Goal: Find specific page/section: Find specific page/section

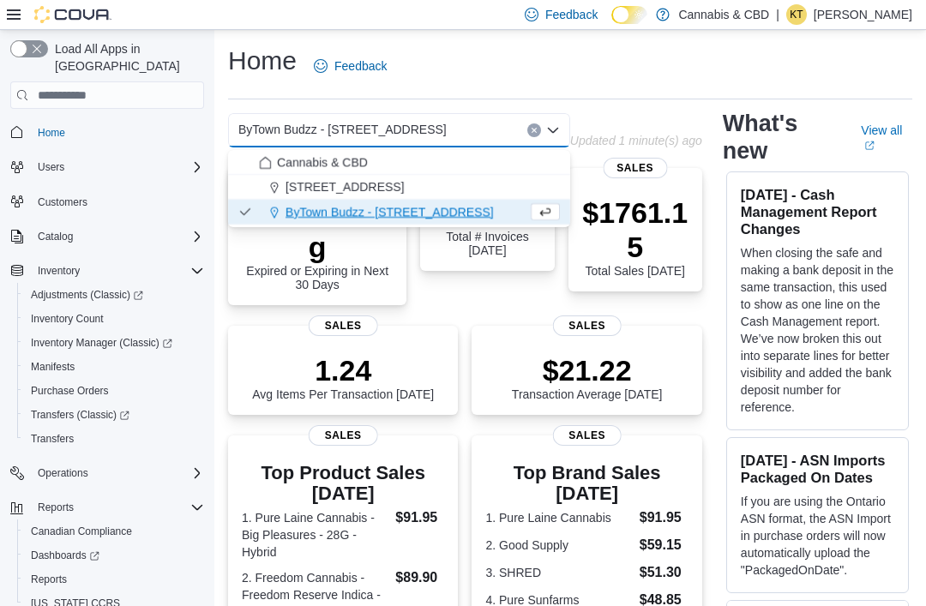
click at [388, 159] on div "Cannabis & CBD" at bounding box center [409, 162] width 301 height 17
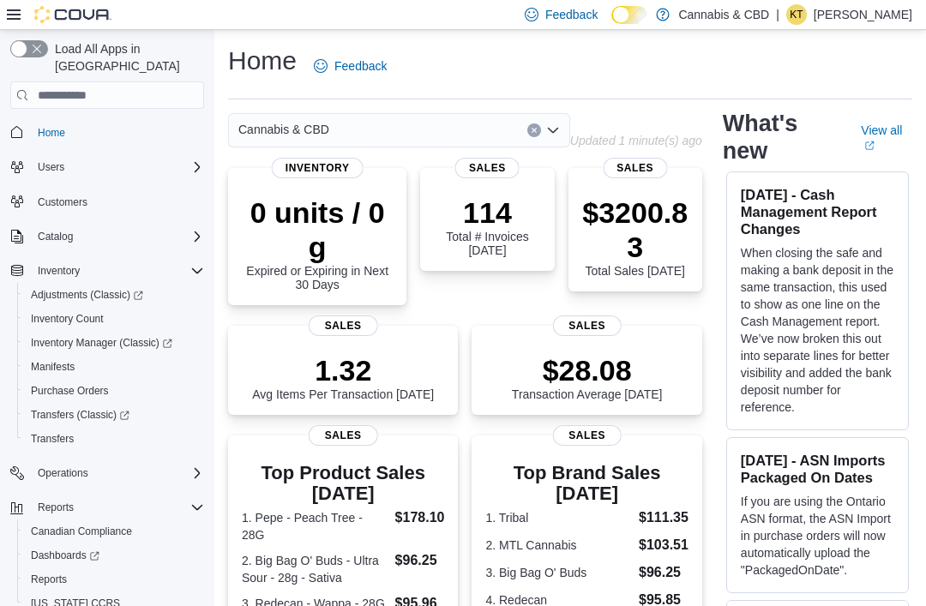
click at [433, 129] on div "Cannabis & CBD Combo box. Selected. Cannabis & CBD. Press Backspace to delete C…" at bounding box center [399, 130] width 342 height 34
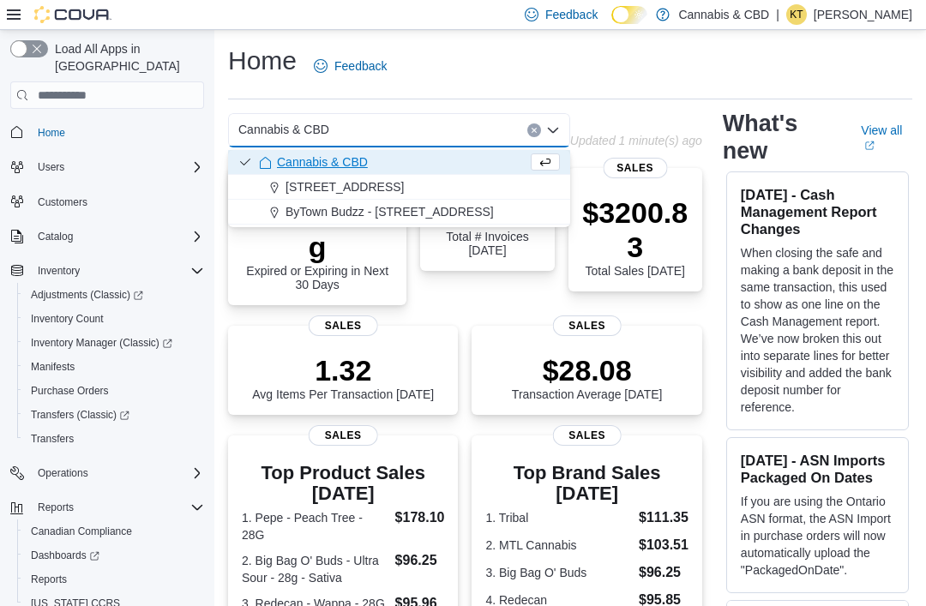
click at [404, 184] on span "[STREET_ADDRESS]" at bounding box center [345, 186] width 118 height 17
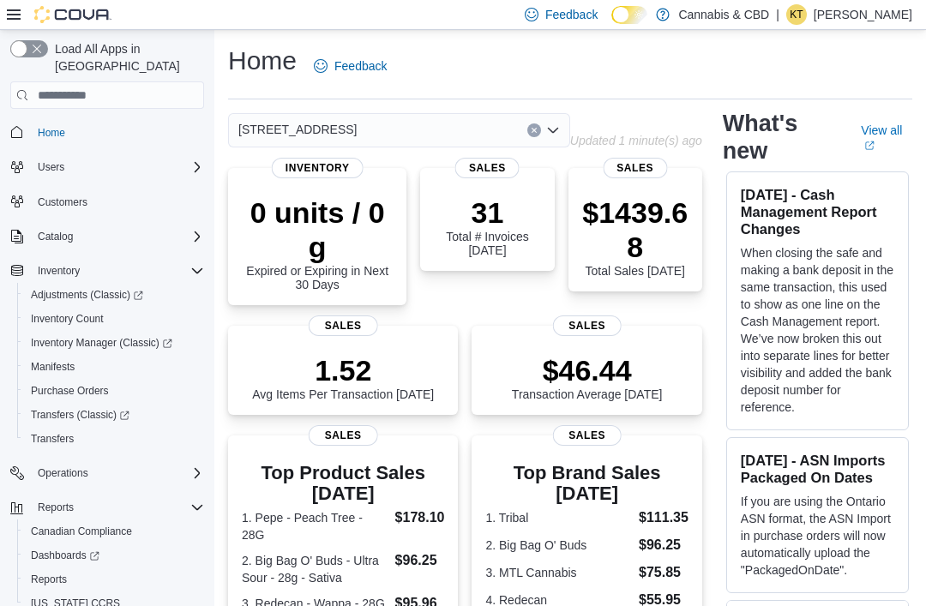
click at [424, 128] on div "[STREET_ADDRESS] Selected. [STREET_ADDRESS].. Press Backspace to delete [STREET…" at bounding box center [399, 130] width 342 height 34
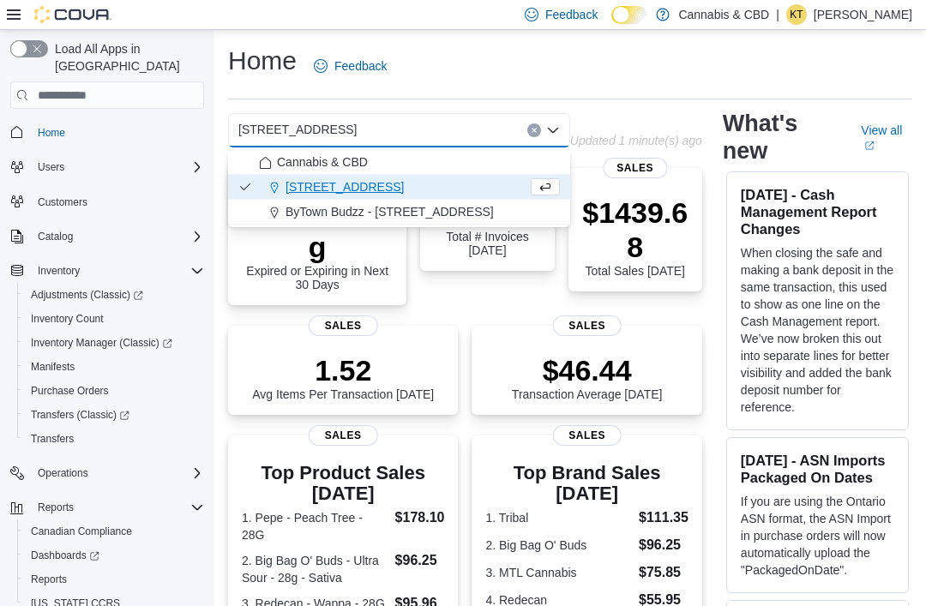
click at [539, 123] on div "[STREET_ADDRESS] Selected. [STREET_ADDRESS].. Press Backspace to delete [STREET…" at bounding box center [399, 130] width 342 height 34
click at [461, 208] on span "ByTown Budzz - [STREET_ADDRESS]" at bounding box center [390, 211] width 208 height 17
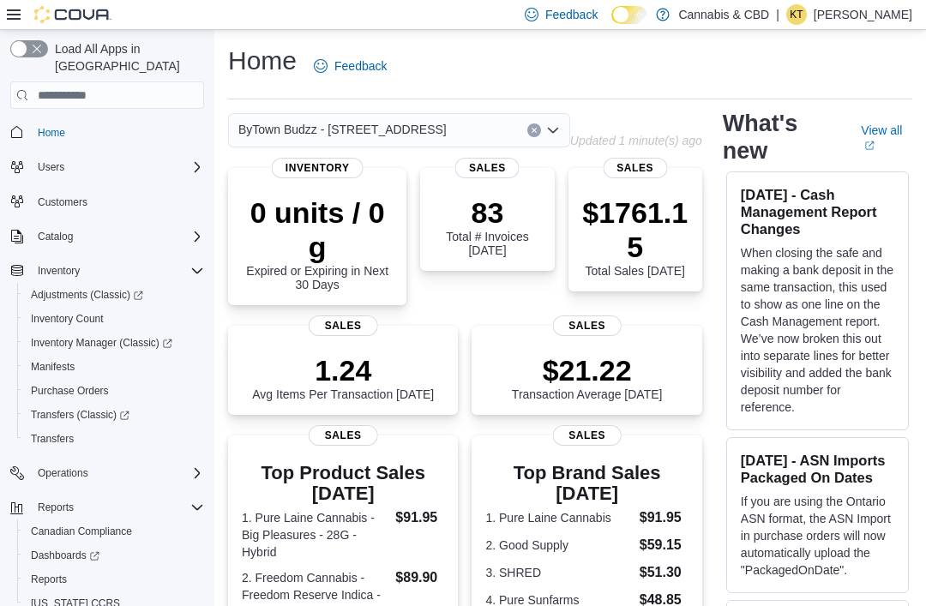
click at [113, 336] on span "Inventory Manager (Classic)" at bounding box center [102, 343] width 142 height 14
click at [536, 126] on button "Clear input" at bounding box center [534, 130] width 14 height 14
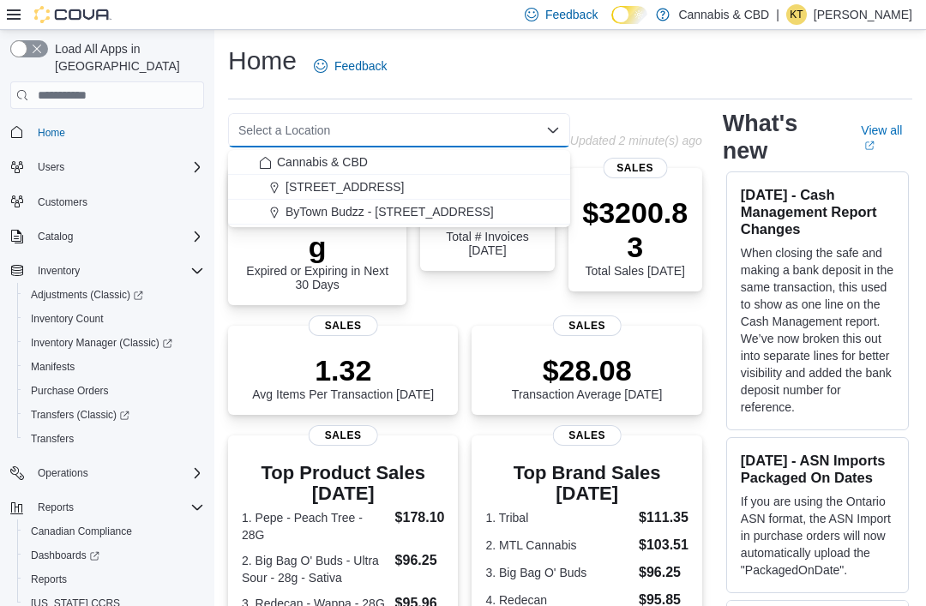
click at [430, 182] on div "[STREET_ADDRESS]" at bounding box center [409, 186] width 301 height 17
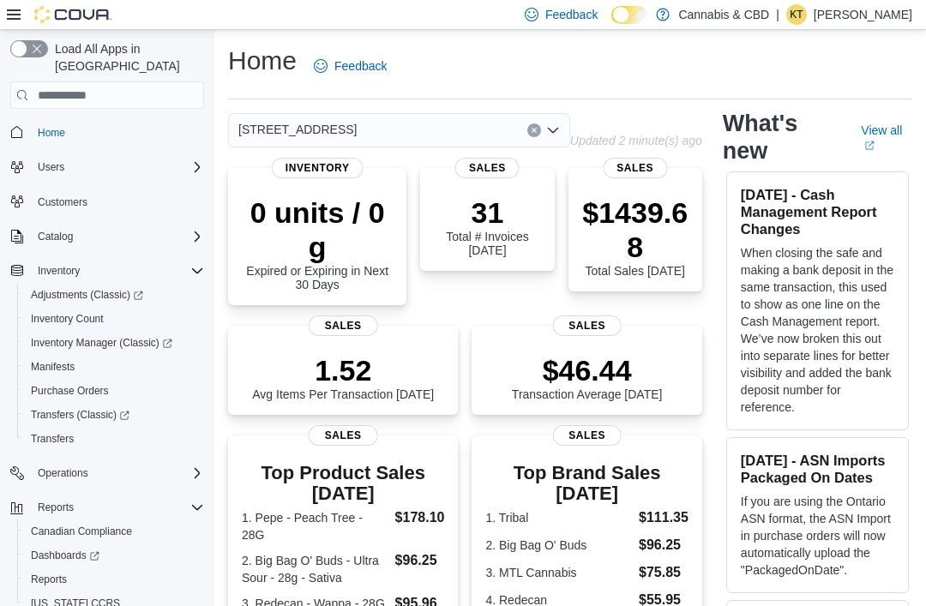
click at [533, 126] on button "Clear input" at bounding box center [534, 130] width 14 height 14
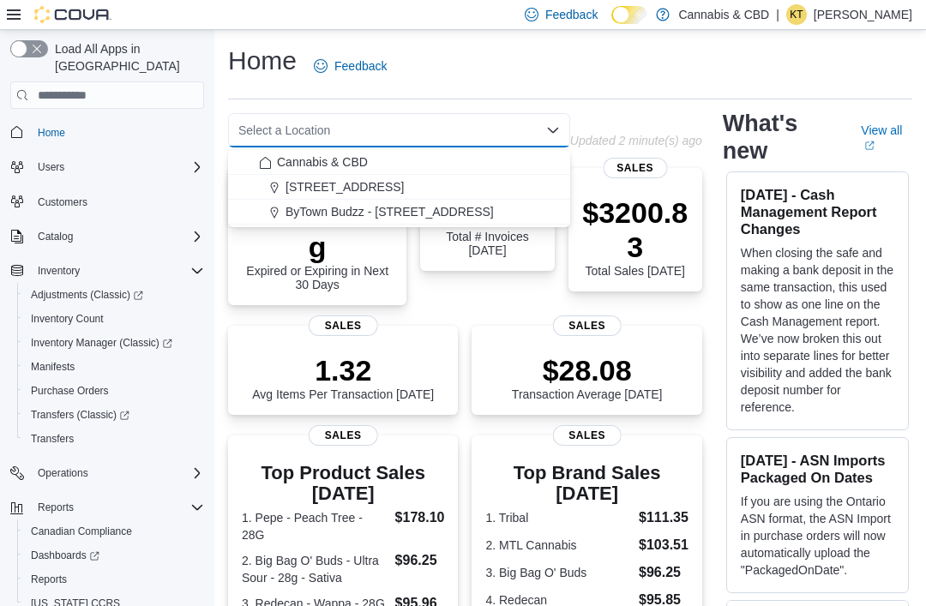
click at [462, 203] on span "ByTown Budzz - [STREET_ADDRESS]" at bounding box center [390, 211] width 208 height 17
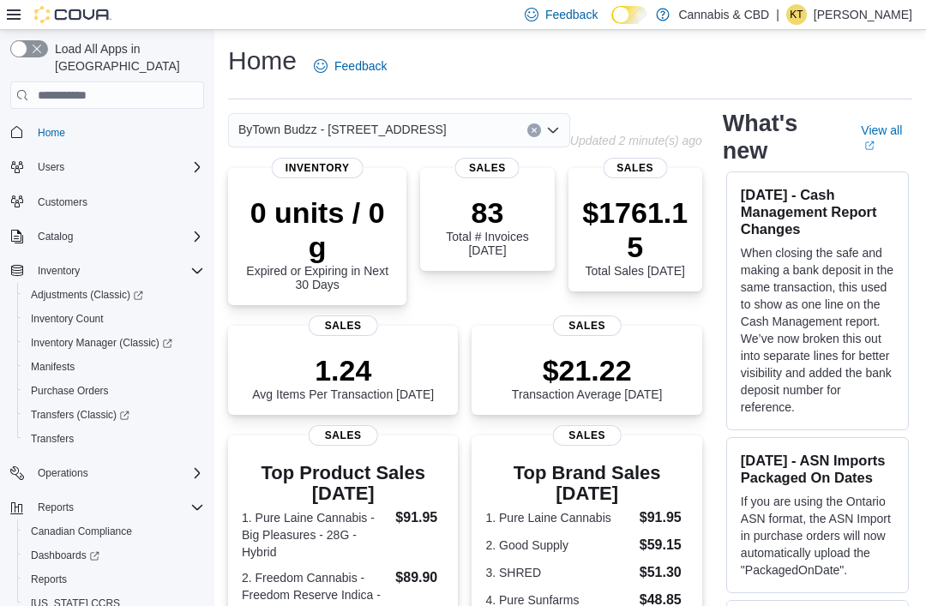
click at [534, 127] on button "Clear input" at bounding box center [534, 130] width 14 height 14
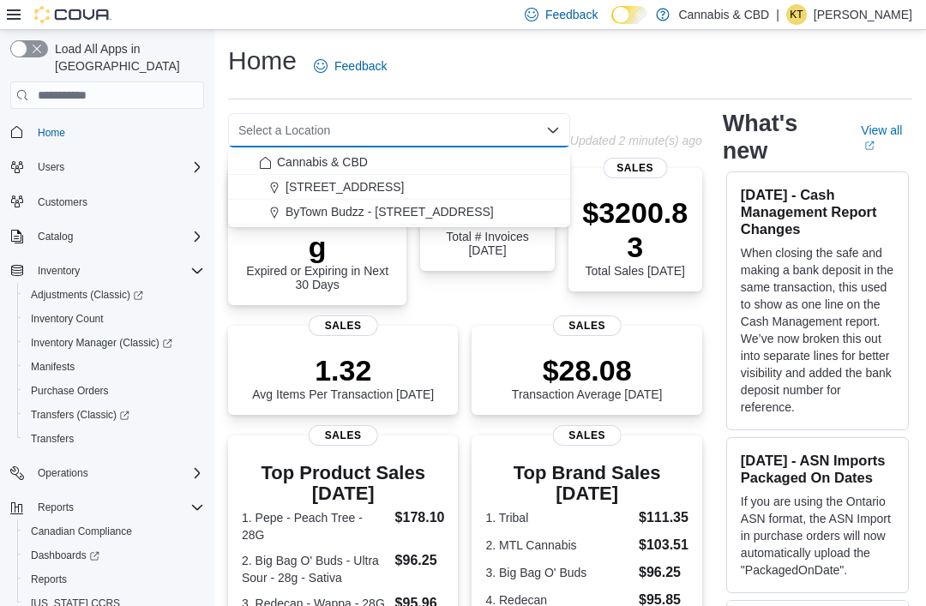
click at [474, 158] on div "Cannabis & CBD" at bounding box center [409, 162] width 301 height 17
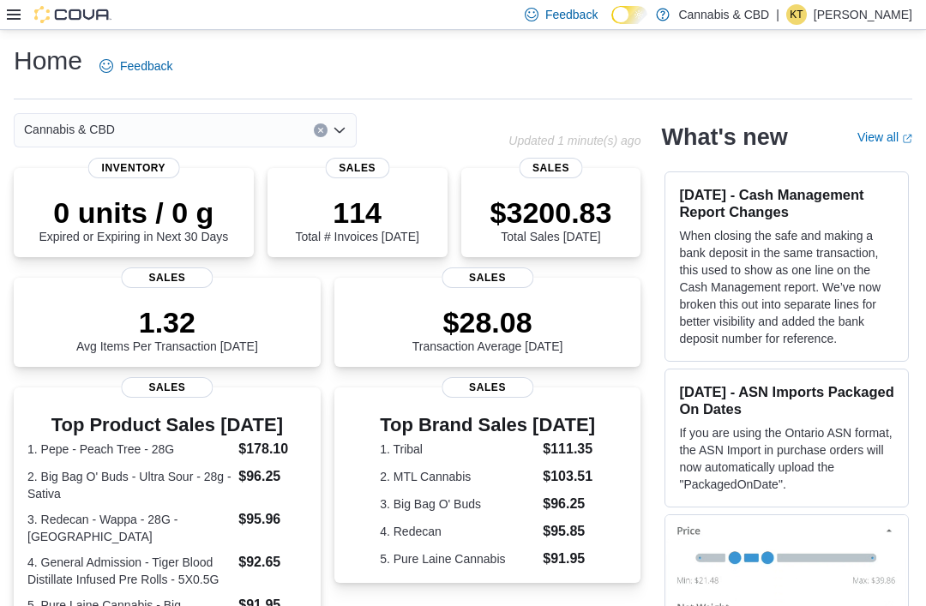
click at [255, 130] on div "Cannabis & CBD Combo box. Selected. Cannabis & CBD. Press Backspace to delete C…" at bounding box center [185, 130] width 343 height 34
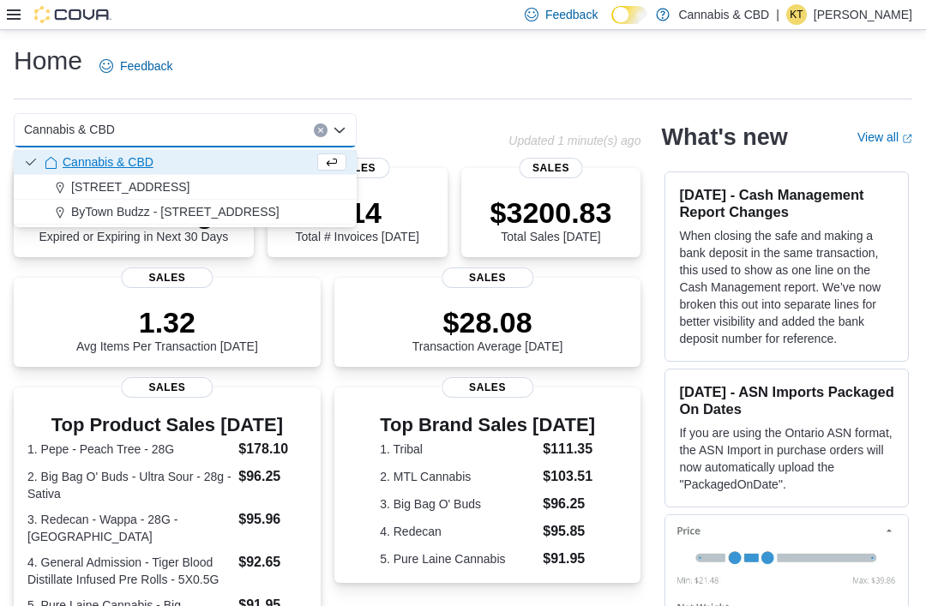
click at [230, 212] on span "ByTown Budzz - [STREET_ADDRESS]" at bounding box center [175, 211] width 208 height 17
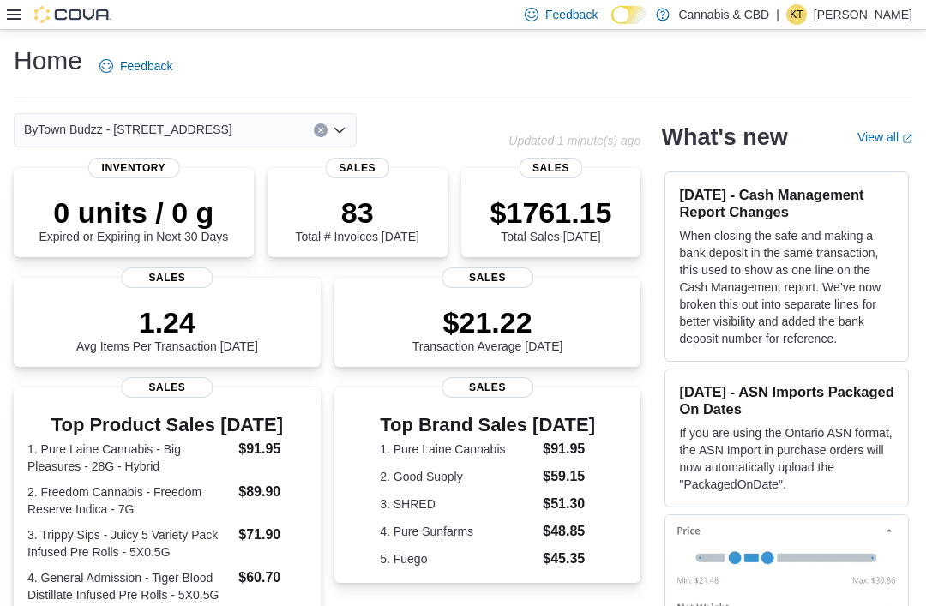
click at [18, 21] on icon at bounding box center [14, 15] width 14 height 14
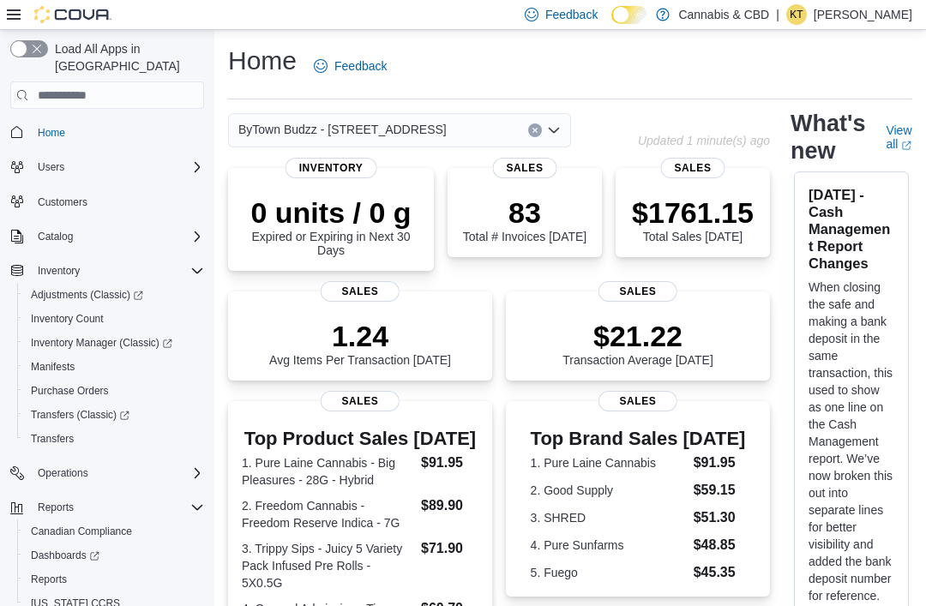
click at [105, 336] on span "Inventory Manager (Classic)" at bounding box center [102, 343] width 142 height 14
